Goal: Task Accomplishment & Management: Manage account settings

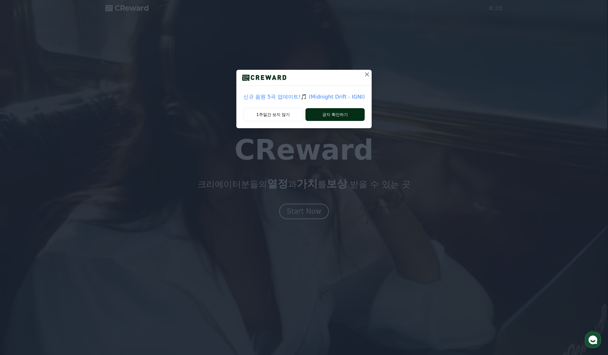
click at [327, 115] on button "공지 확인하기" at bounding box center [336, 114] width 60 height 13
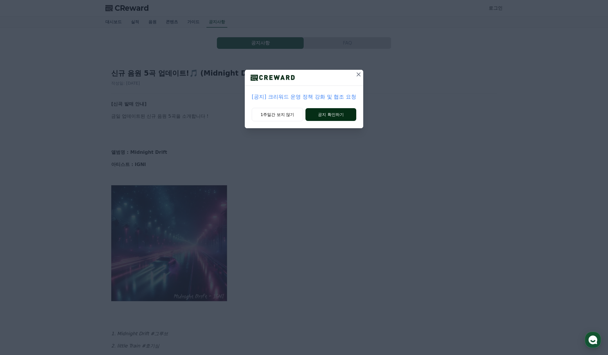
click at [345, 115] on button "공지 확인하기" at bounding box center [331, 114] width 51 height 13
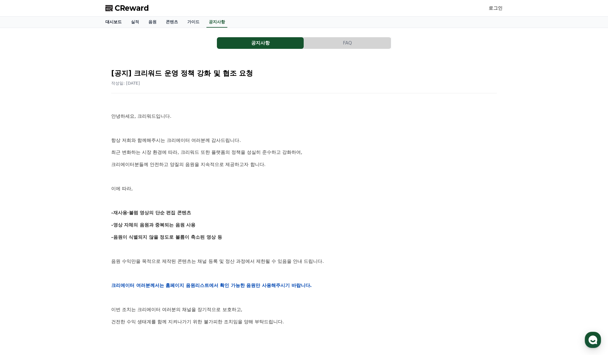
click at [107, 20] on link "대시보드" at bounding box center [114, 22] width 26 height 11
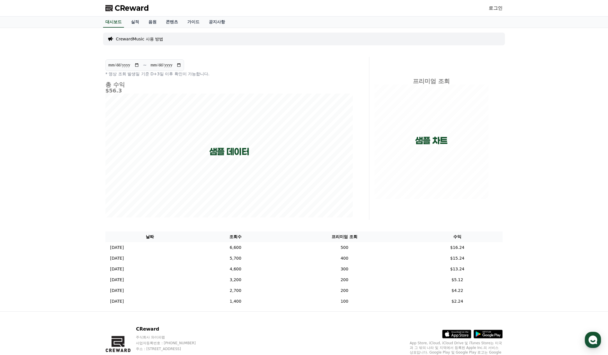
click at [494, 9] on link "로그인" at bounding box center [496, 8] width 14 height 7
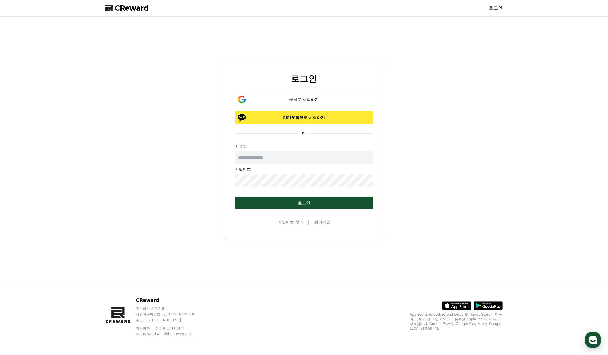
click at [311, 120] on p "카카오톡으로 시작하기" at bounding box center [304, 117] width 122 height 6
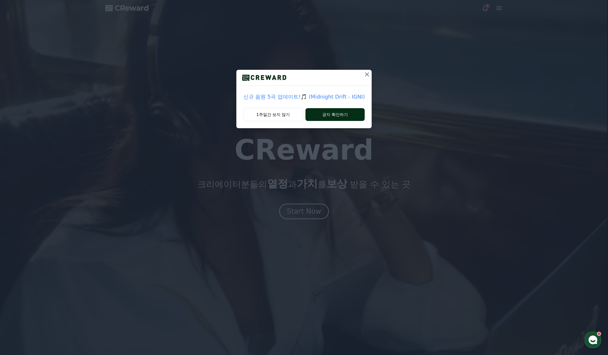
click at [340, 112] on button "공지 확인하기" at bounding box center [336, 114] width 60 height 13
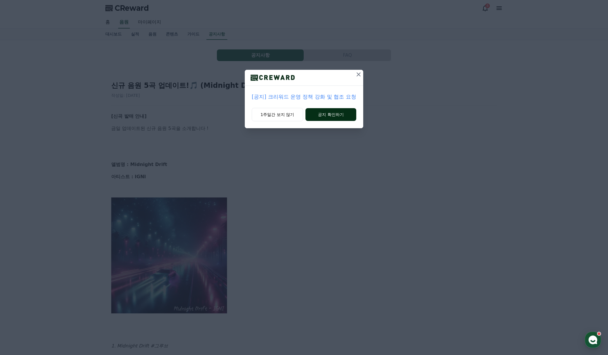
click at [337, 115] on button "공지 확인하기" at bounding box center [331, 114] width 51 height 13
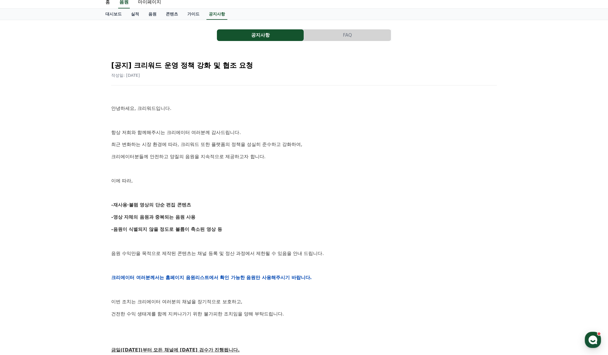
scroll to position [43, 0]
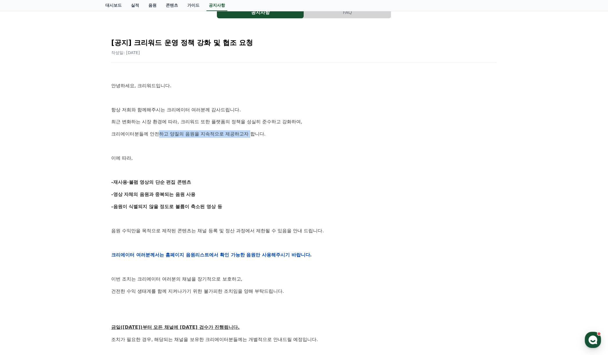
drag, startPoint x: 152, startPoint y: 135, endPoint x: 231, endPoint y: 133, distance: 79.0
click at [231, 133] on p "크리에이터분들께 안전하고 양질의 음원을 지속적으로 제공하고자 합니다." at bounding box center [304, 134] width 386 height 8
click at [227, 159] on p "이에 따라," at bounding box center [304, 158] width 386 height 8
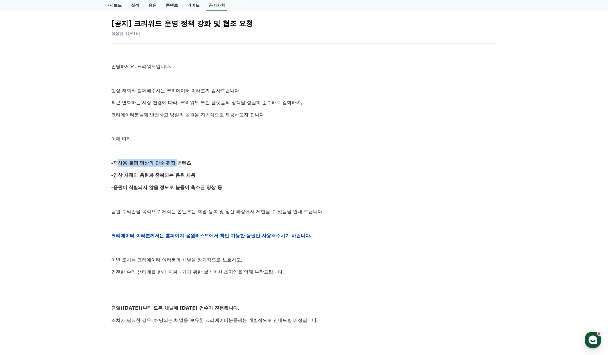
drag, startPoint x: 115, startPoint y: 163, endPoint x: 165, endPoint y: 160, distance: 50.6
click at [165, 160] on strong "-재사용·불펌 영상의 단순 편집 콘텐츠" at bounding box center [151, 163] width 80 height 6
drag, startPoint x: 114, startPoint y: 175, endPoint x: 179, endPoint y: 177, distance: 65.1
click at [179, 177] on strong "-영상 자체의 음원과 중복되는 음원 사용" at bounding box center [153, 175] width 85 height 6
drag, startPoint x: 120, startPoint y: 188, endPoint x: 186, endPoint y: 188, distance: 65.9
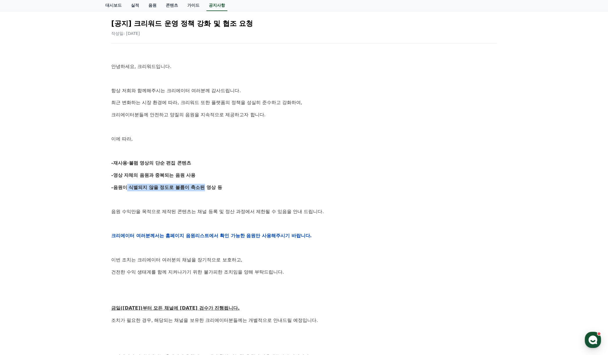
click at [186, 188] on strong "-음원이 식별되지 않을 정도로 볼륨이 축소된 영상 등" at bounding box center [166, 187] width 111 height 6
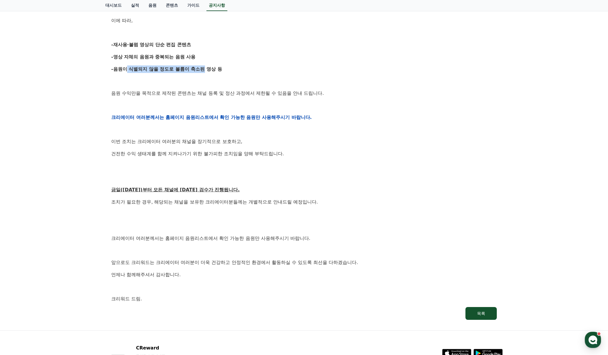
scroll to position [188, 0]
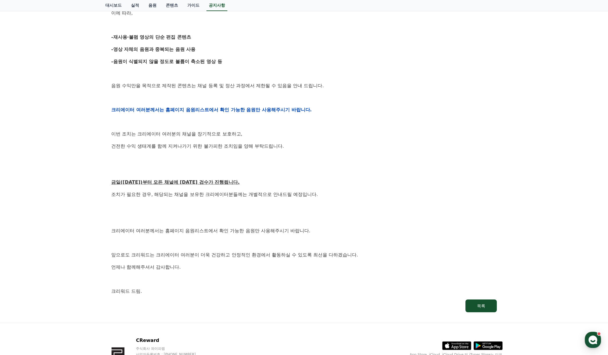
click at [231, 166] on div "안녕하세요, 크리워드입니다. 항상 저희와 함께해주시는 크리에이터 여러분께 감사드립니다. 최근 변화하는 시장 환경에 따라, 크리워드 또한 플랫폼…" at bounding box center [304, 110] width 386 height 370
drag, startPoint x: 146, startPoint y: 182, endPoint x: 216, endPoint y: 182, distance: 70.0
click at [216, 182] on p "금일([DATE])부터 모든 채널에 [DATE] 검수가 진행됩니다." at bounding box center [304, 182] width 386 height 8
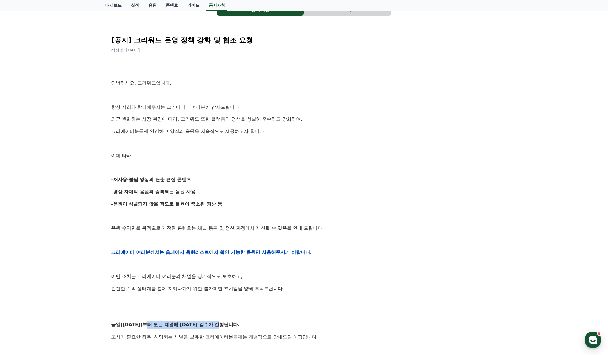
scroll to position [0, 0]
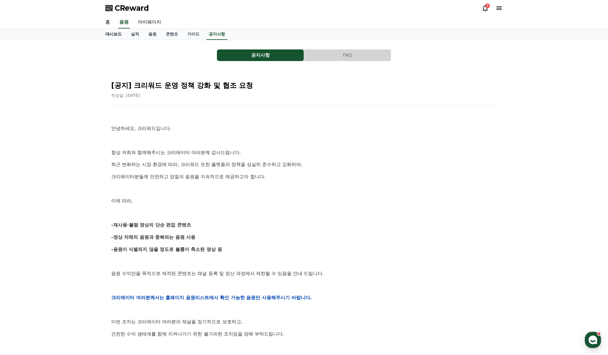
click at [110, 34] on link "대시보드" at bounding box center [114, 34] width 26 height 11
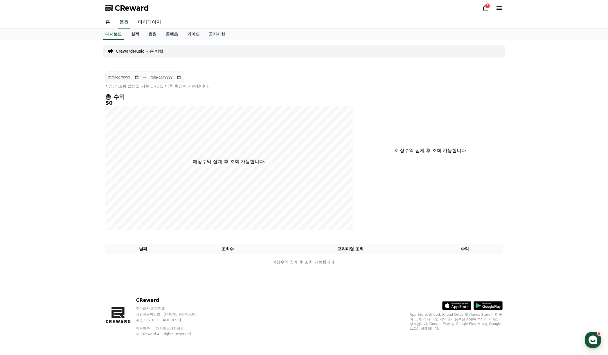
click at [131, 34] on link "실적" at bounding box center [134, 34] width 17 height 11
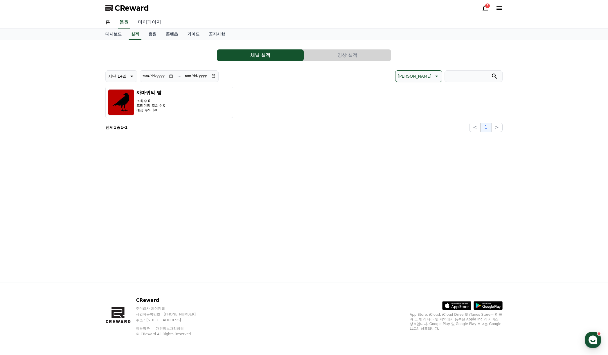
click at [147, 24] on link "마이페이지" at bounding box center [149, 22] width 33 height 12
select select "**********"
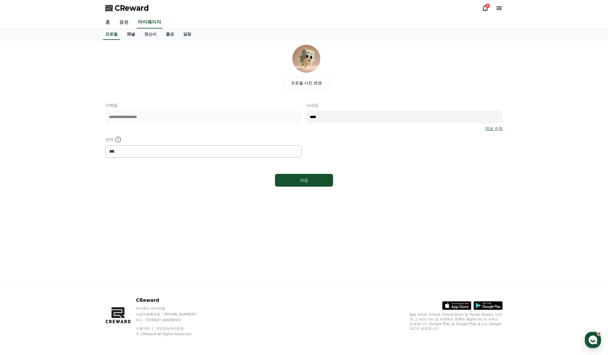
click at [128, 35] on link "채널" at bounding box center [130, 34] width 17 height 11
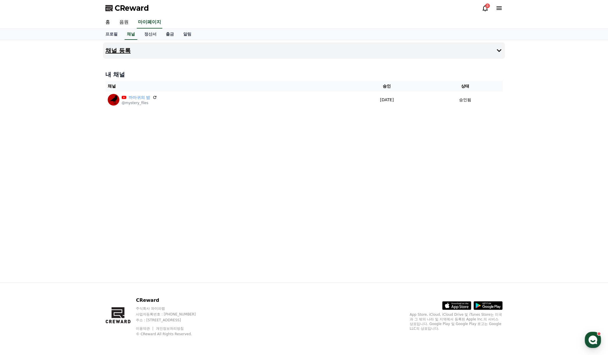
drag, startPoint x: 499, startPoint y: 42, endPoint x: 499, endPoint y: 46, distance: 3.8
click at [499, 42] on button "채널 등록" at bounding box center [304, 50] width 402 height 16
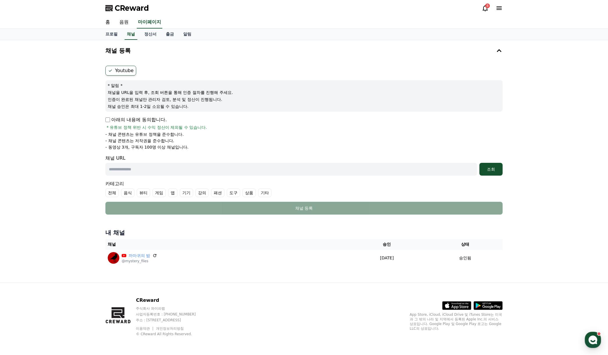
click at [242, 230] on h4 "내 채널" at bounding box center [303, 232] width 397 height 8
click at [170, 148] on p "- 동영상 3개, 구독자 100명 이상 채널입니다." at bounding box center [146, 147] width 83 height 6
drag, startPoint x: 108, startPoint y: 146, endPoint x: 229, endPoint y: 147, distance: 120.2
click at [229, 147] on li "- 동영상 3개, 구독자 100명 이상 채널입니다." at bounding box center [303, 147] width 397 height 6
click at [253, 135] on li "- 채널 콘텐츠는 유튜브 정책을 준수합니다." at bounding box center [303, 134] width 397 height 6
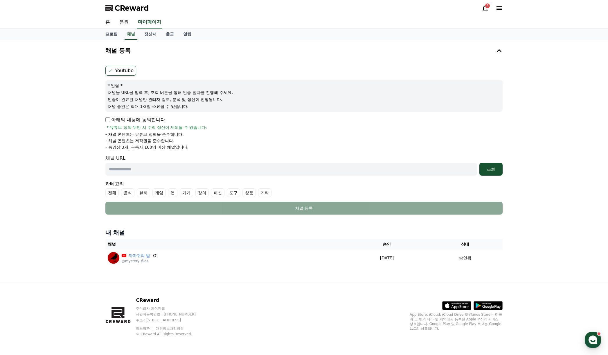
click at [214, 171] on input "text" at bounding box center [291, 169] width 372 height 13
click at [143, 38] on link "정산서" at bounding box center [150, 34] width 21 height 11
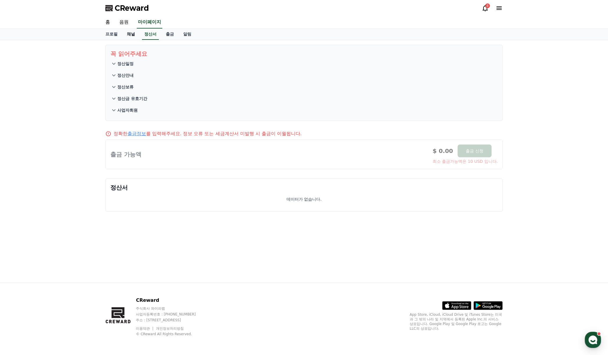
click at [130, 35] on link "채널" at bounding box center [130, 34] width 17 height 11
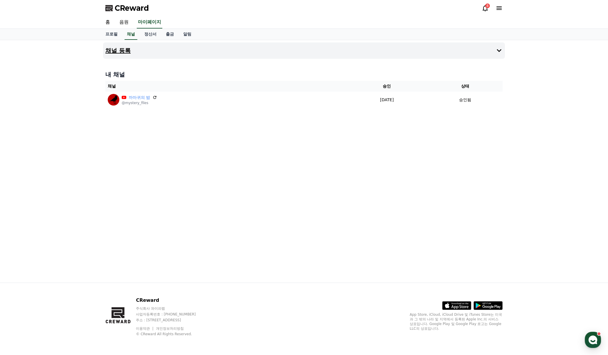
click at [498, 52] on icon at bounding box center [499, 50] width 7 height 7
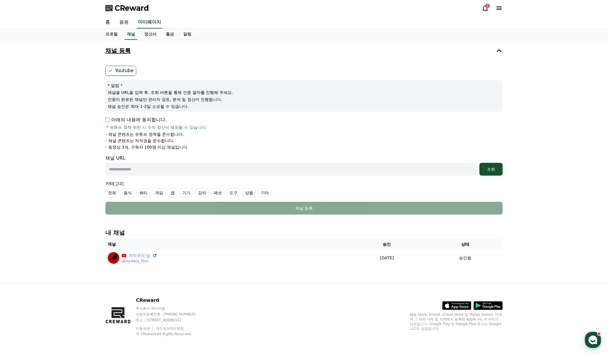
click at [209, 230] on h4 "내 채널" at bounding box center [303, 232] width 397 height 8
click at [227, 229] on h4 "내 채널" at bounding box center [303, 232] width 397 height 8
click at [206, 139] on li "- 채널 콘텐츠는 저작권을 준수합니다." at bounding box center [303, 141] width 397 height 6
drag, startPoint x: 110, startPoint y: 134, endPoint x: 177, endPoint y: 136, distance: 66.5
click at [177, 136] on li "- 채널 콘텐츠는 유튜브 정책을 준수합니다." at bounding box center [303, 134] width 397 height 6
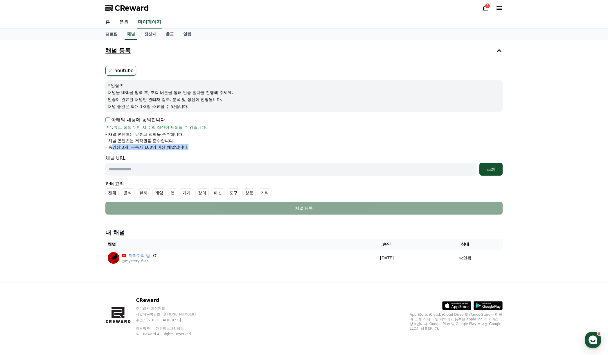
drag, startPoint x: 111, startPoint y: 147, endPoint x: 207, endPoint y: 149, distance: 95.6
click at [207, 149] on li "- 동영상 3개, 구독자 100명 이상 채널입니다." at bounding box center [303, 147] width 397 height 6
click at [215, 138] on li "- 채널 콘텐츠는 저작권을 준수합니다." at bounding box center [303, 141] width 397 height 6
click at [147, 35] on link "정산서" at bounding box center [150, 34] width 21 height 11
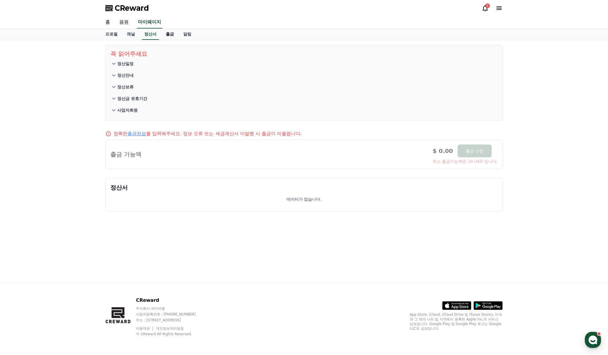
click at [167, 34] on link "출금" at bounding box center [169, 34] width 17 height 11
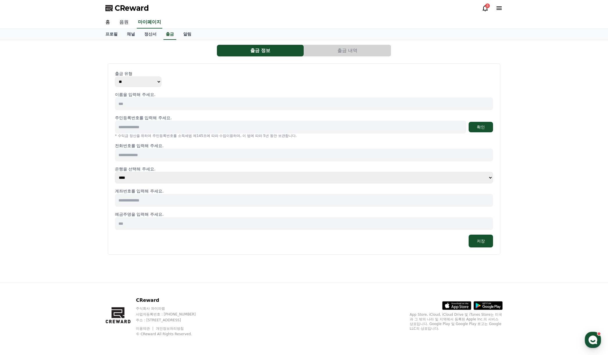
click at [125, 22] on link "음원" at bounding box center [124, 22] width 19 height 12
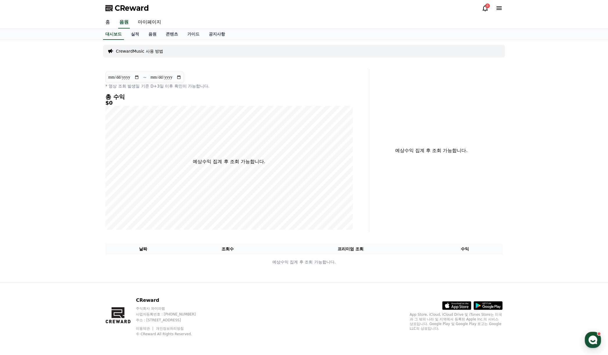
click at [107, 21] on link "홈" at bounding box center [108, 22] width 14 height 12
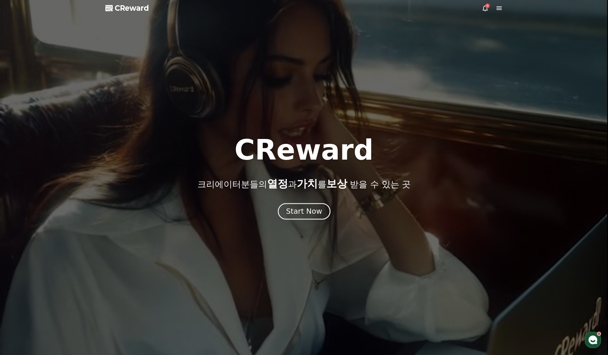
click at [297, 216] on div "Start Now" at bounding box center [304, 211] width 36 height 10
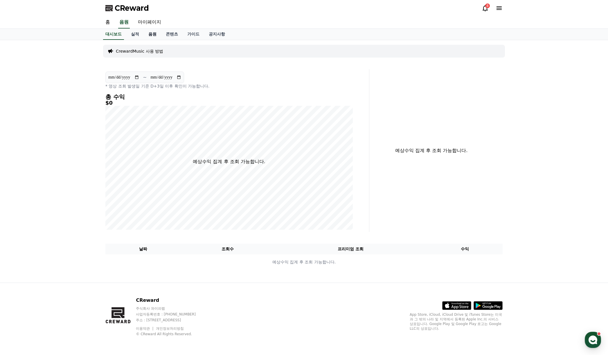
click at [149, 34] on link "음원" at bounding box center [152, 34] width 17 height 11
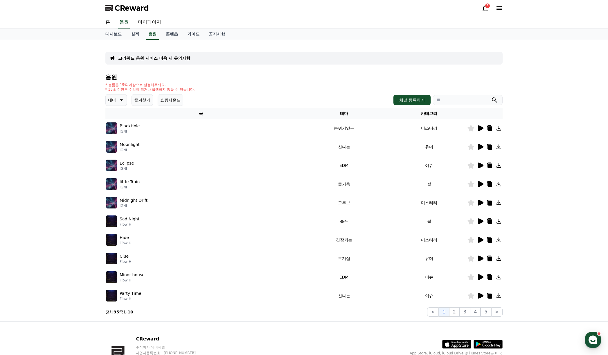
click at [481, 127] on icon at bounding box center [481, 128] width 6 height 6
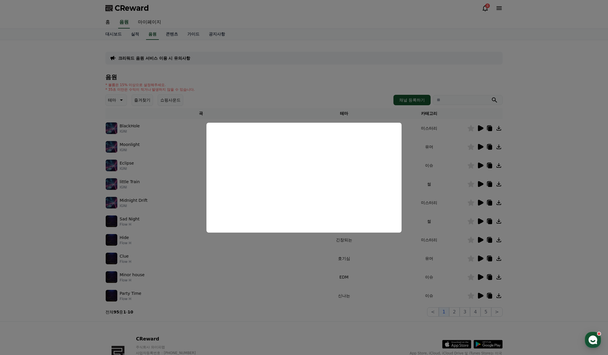
click at [310, 100] on button "close modal" at bounding box center [304, 177] width 608 height 355
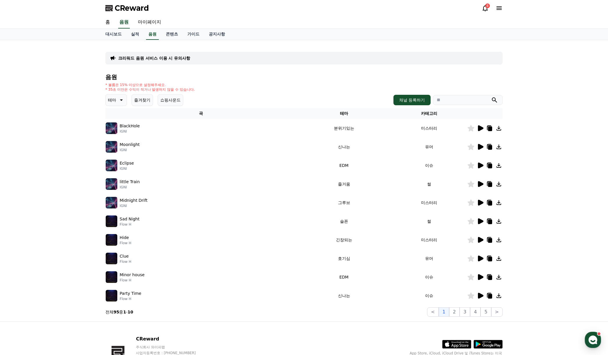
scroll to position [8, 0]
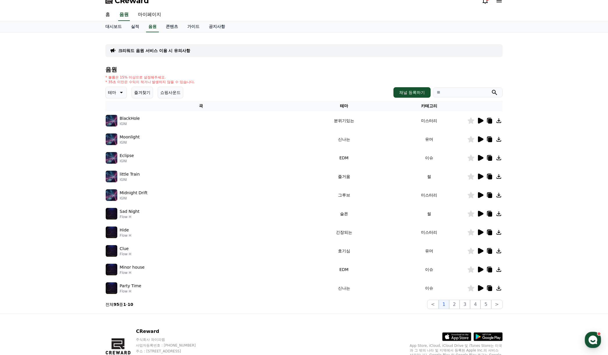
click at [259, 85] on div "음원 * 볼륨은 15% 이상으로 설정해주세요. * 35초 미만은 수익이 적거나 발생하지 않을 수 있습니다. 테마 즐겨찾기 쇼핑사운드 채널 등록…" at bounding box center [303, 187] width 397 height 242
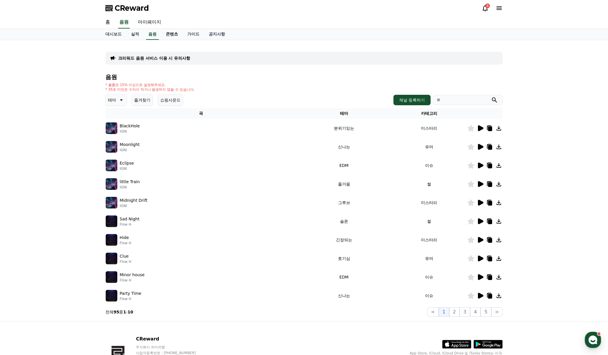
click at [166, 35] on link "콘텐츠" at bounding box center [171, 34] width 21 height 11
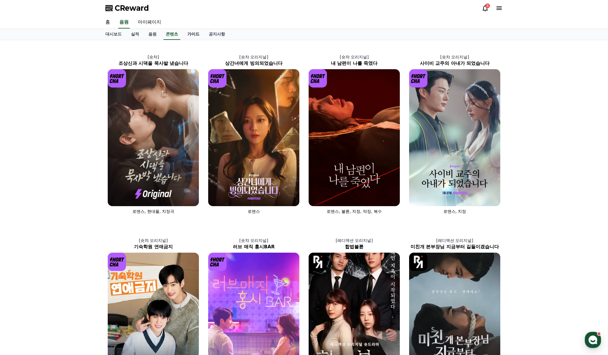
click at [188, 37] on link "가이드" at bounding box center [193, 34] width 21 height 11
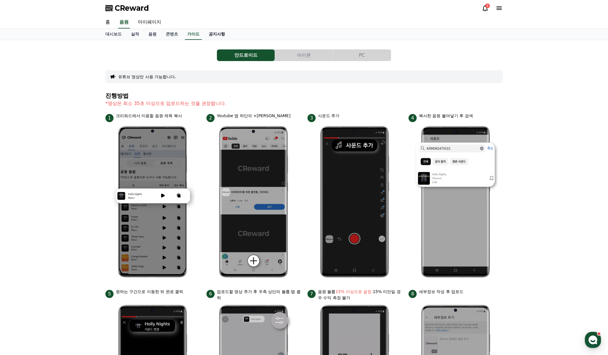
click at [204, 36] on link "공지사항" at bounding box center [217, 34] width 26 height 11
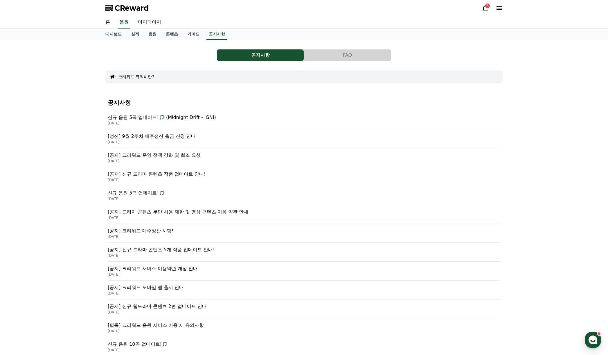
click at [197, 36] on div "대시보드 실적 음원 콘텐츠 가이드 공지사항" at bounding box center [304, 34] width 407 height 11
click at [187, 34] on link "가이드" at bounding box center [193, 34] width 21 height 11
